Goal: Find specific page/section: Find specific page/section

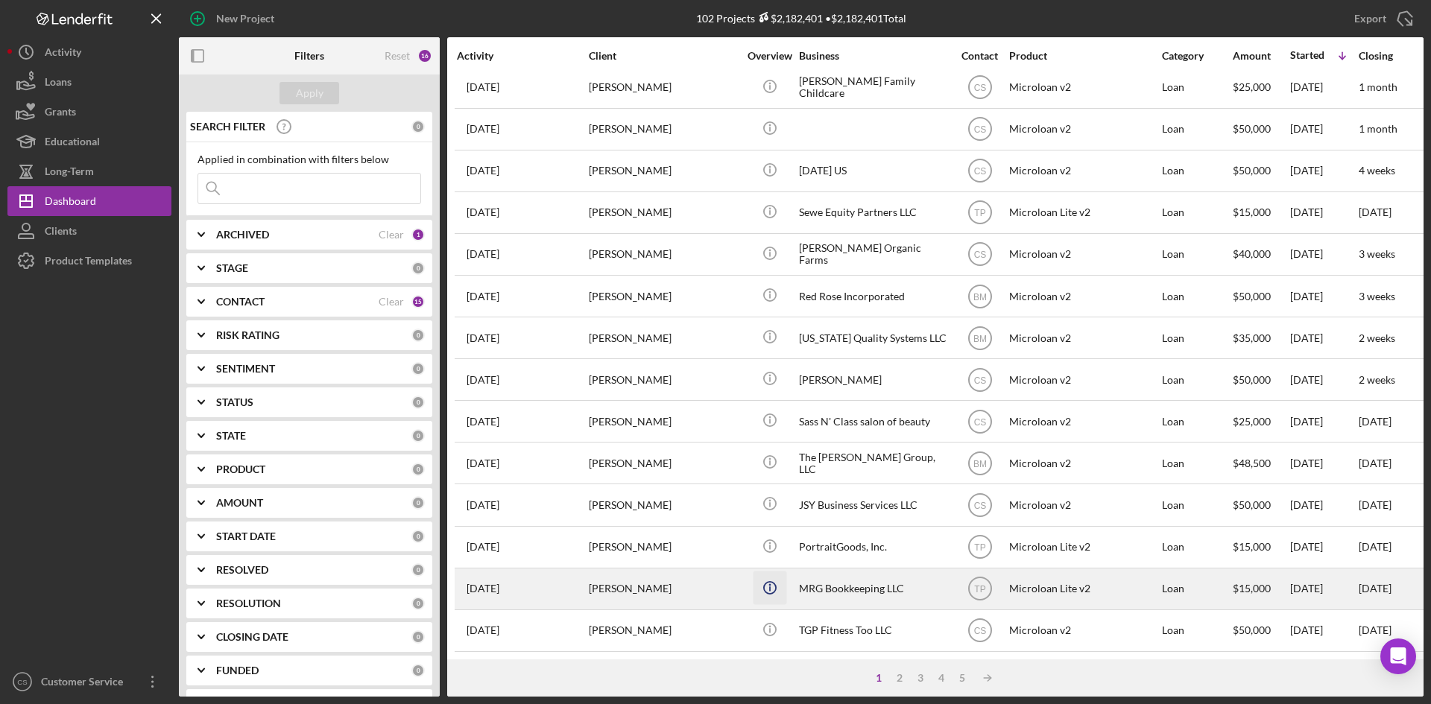
scroll to position [479, 0]
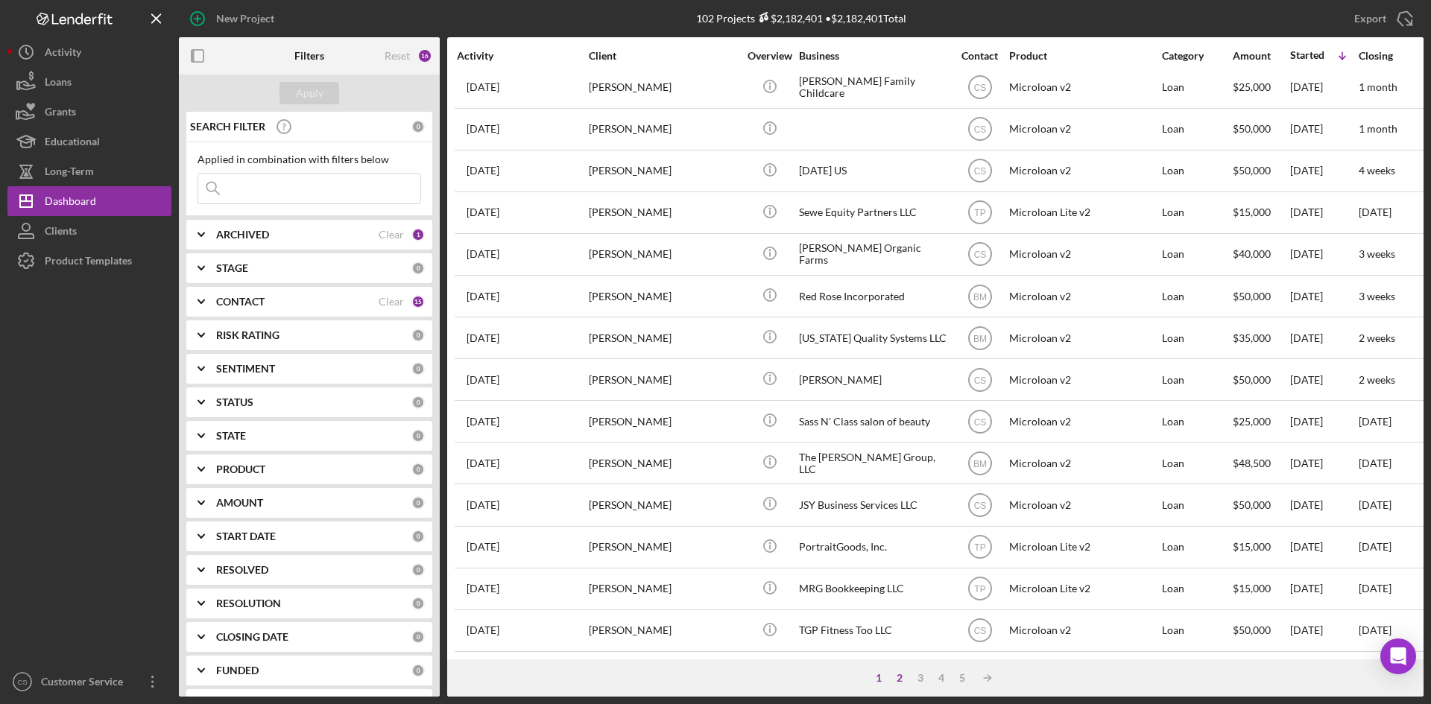
click at [895, 675] on div "2" at bounding box center [899, 678] width 21 height 12
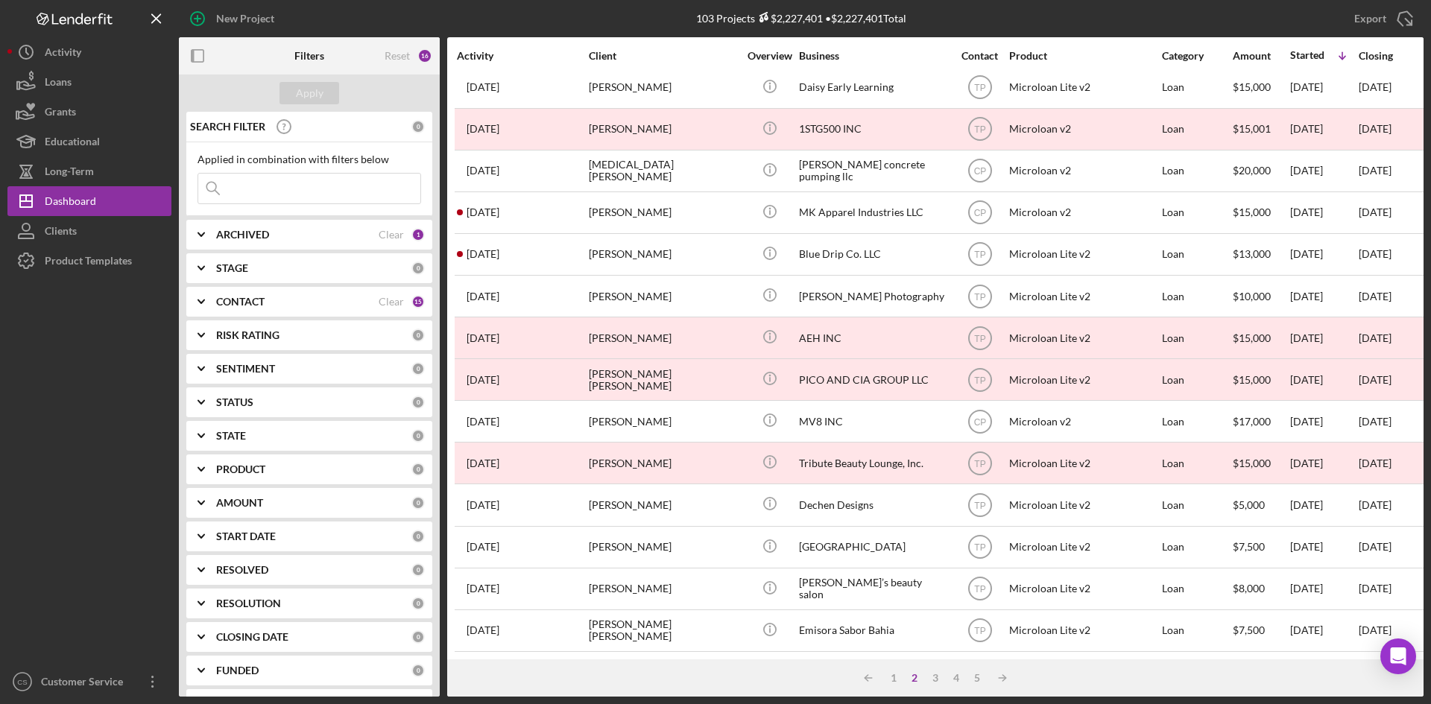
scroll to position [0, 0]
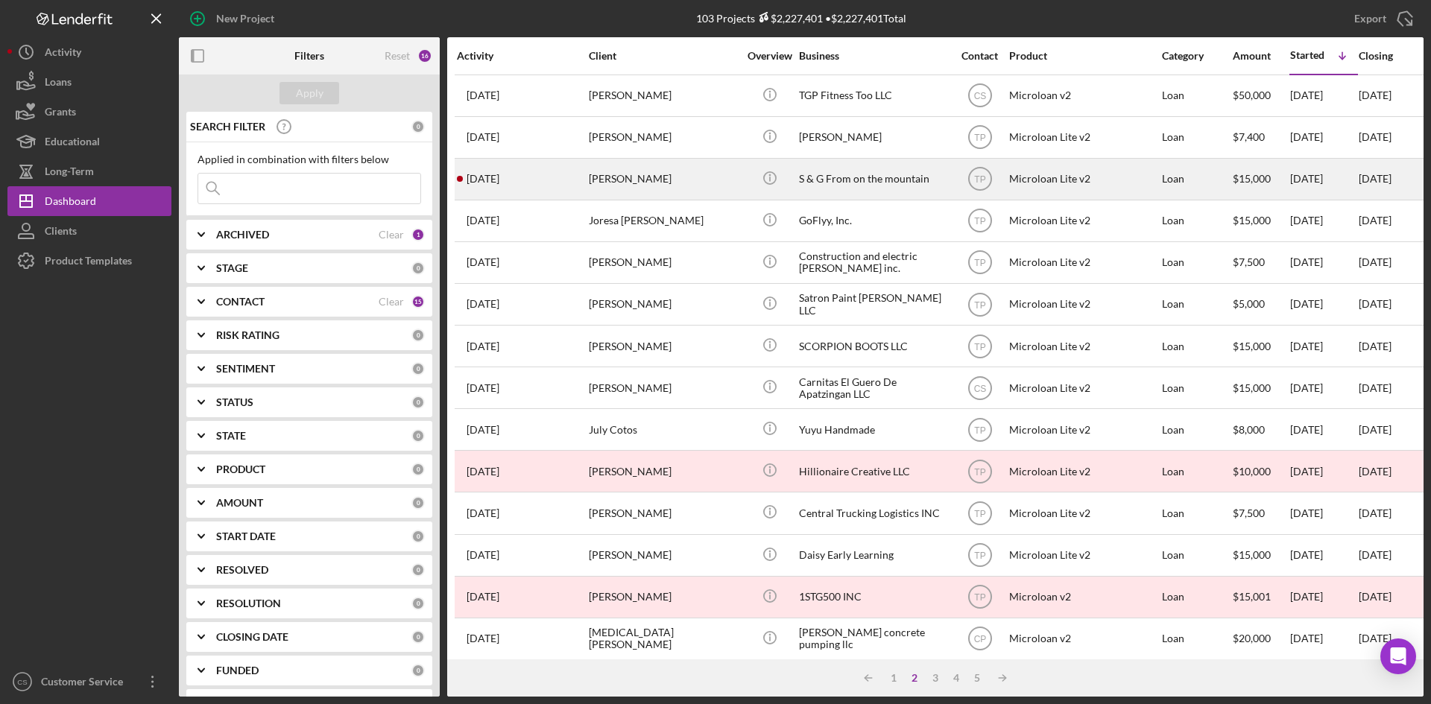
click at [715, 181] on div "[PERSON_NAME]" at bounding box center [663, 178] width 149 height 39
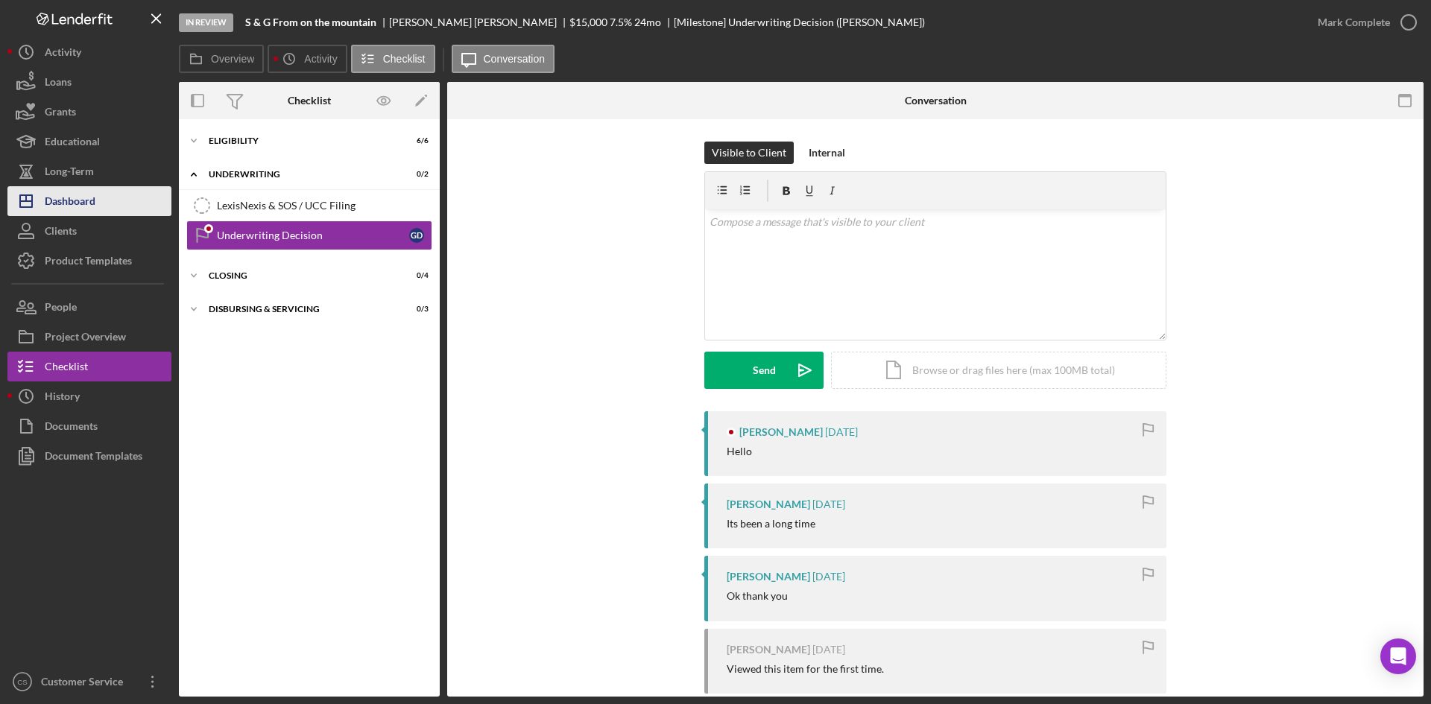
click at [80, 200] on div "Dashboard" at bounding box center [70, 203] width 51 height 34
